Goal: Communication & Community: Connect with others

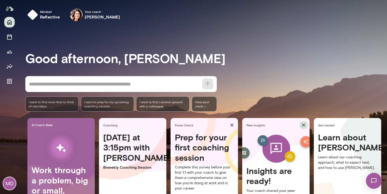
scroll to position [48, 0]
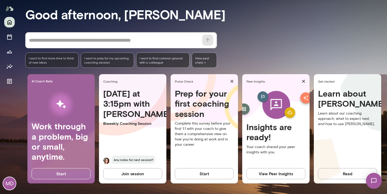
click at [377, 179] on img at bounding box center [374, 181] width 22 height 22
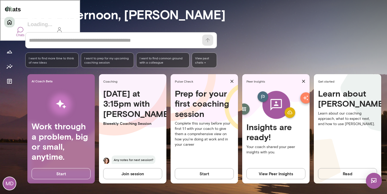
scroll to position [0, 0]
click at [61, 21] on div "[PERSON_NAME] [DATE] I will log in an hour earlier" at bounding box center [39, 19] width 79 height 3
click at [23, 32] on div at bounding box center [20, 29] width 6 height 6
click at [65, 21] on div "[PERSON_NAME] [DATE] I will log in an hour earlier" at bounding box center [39, 19] width 79 height 3
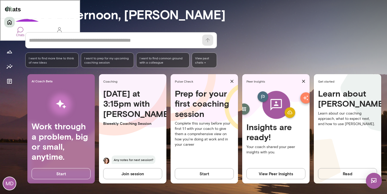
click at [63, 36] on div "Users" at bounding box center [59, 34] width 8 height 4
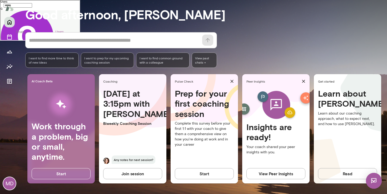
click at [47, 66] on div "[PERSON_NAME]" at bounding box center [39, 67] width 79 height 3
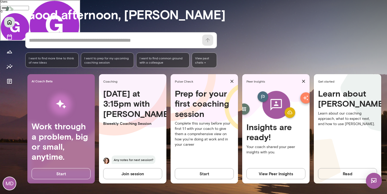
scroll to position [1099, 0]
click at [207, 155] on div "Prep for your first coaching session Complete this survey before your first 1:1…" at bounding box center [204, 129] width 67 height 82
click at [145, 157] on span "Any notes for next session?" at bounding box center [134, 159] width 44 height 8
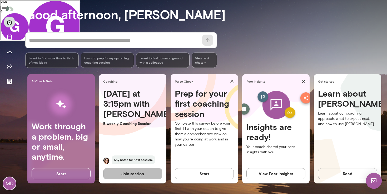
click at [147, 168] on button "Join session" at bounding box center [132, 173] width 59 height 11
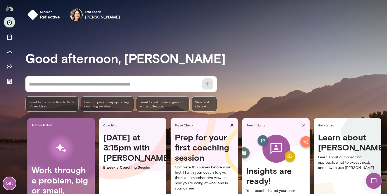
click at [378, 179] on img at bounding box center [374, 181] width 22 height 22
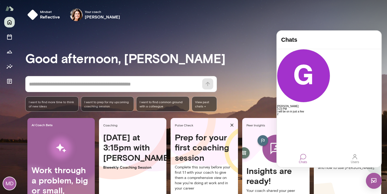
click at [337, 120] on div "[PERSON_NAME] 3:23 PM I will be on in just a few 2" at bounding box center [329, 98] width 104 height 99
click at [325, 73] on div "[PERSON_NAME] 3:23 PM I will be on in just a few 2" at bounding box center [329, 98] width 104 height 99
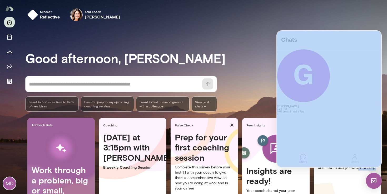
drag, startPoint x: 659, startPoint y: 197, endPoint x: 381, endPoint y: 167, distance: 279.1
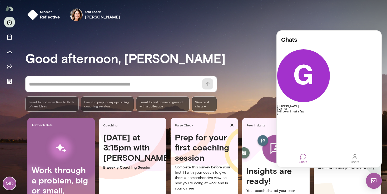
drag, startPoint x: 9, startPoint y: 0, endPoint x: 373, endPoint y: 171, distance: 402.8
click at [373, 171] on div "Learn about Mento Learn about our coaching approach, what to expect next, and h…" at bounding box center [347, 173] width 67 height 82
click at [378, 185] on img at bounding box center [374, 181] width 16 height 16
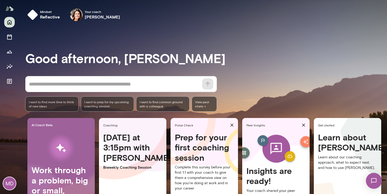
click at [378, 183] on img at bounding box center [374, 181] width 22 height 22
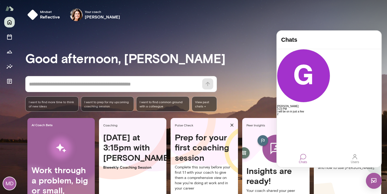
click at [316, 103] on div "Gwen Throckmorton 3:23 PM I will be on in just a few 2" at bounding box center [329, 98] width 104 height 99
click at [304, 148] on div "Chats Gwen Throckmorton 3:23 PM I will be on in just a few 2" at bounding box center [329, 90] width 104 height 119
click at [304, 152] on div "Chats" at bounding box center [303, 158] width 12 height 14
click at [304, 157] on div at bounding box center [303, 156] width 6 height 6
click at [381, 182] on img at bounding box center [374, 181] width 16 height 16
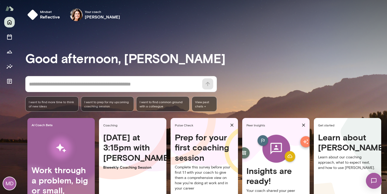
click at [381, 182] on img at bounding box center [374, 181] width 22 height 22
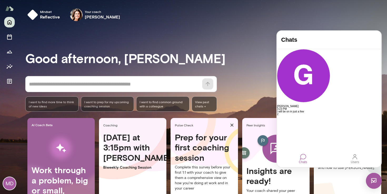
click at [344, 85] on div "Gwen Throckmorton 3:23 PM I will be on in just a few 2" at bounding box center [329, 98] width 104 height 99
click at [354, 160] on div "Users" at bounding box center [355, 162] width 8 height 4
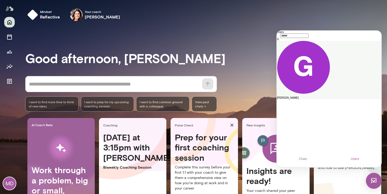
click at [319, 96] on div "[PERSON_NAME]" at bounding box center [329, 97] width 104 height 3
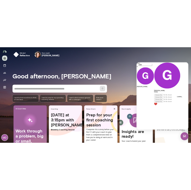
scroll to position [1032, 0]
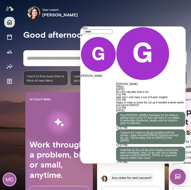
click at [69, 23] on div "Mindset reflective Your coach Gwen Throckmorton Your coach Gwen" at bounding box center [105, 15] width 172 height 30
